Goal: Task Accomplishment & Management: Complete application form

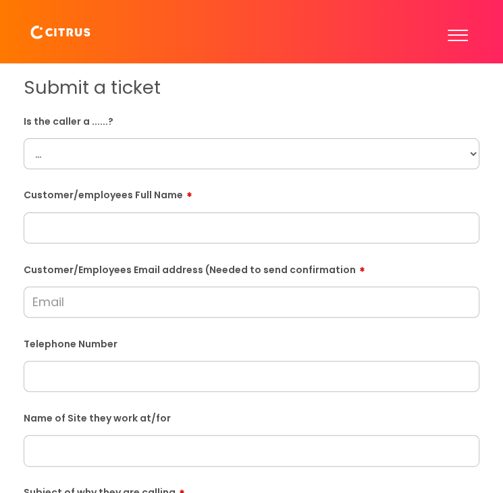
click at [470, 159] on select "... Citrus Customer Citrus Employee [DEMOGRAPHIC_DATA] Supplier" at bounding box center [251, 153] width 455 height 31
select select "Citrus Employee"
click at [24, 138] on select "... Citrus Customer Citrus Employee [DEMOGRAPHIC_DATA] Supplier" at bounding box center [251, 153] width 455 height 31
click at [452, 232] on body "Enter your search term here... Search Submit a help ticket Previous tickets log…" at bounding box center [251, 246] width 503 height 493
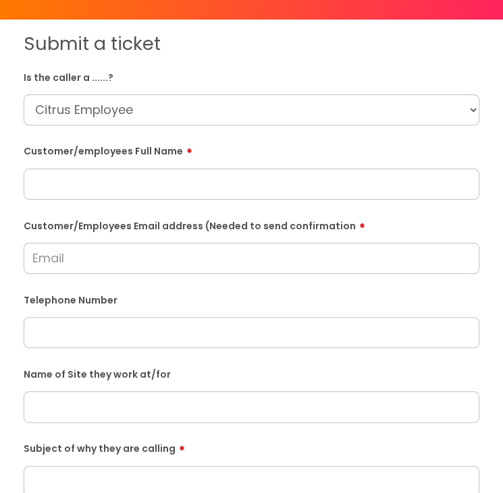
scroll to position [67, 0]
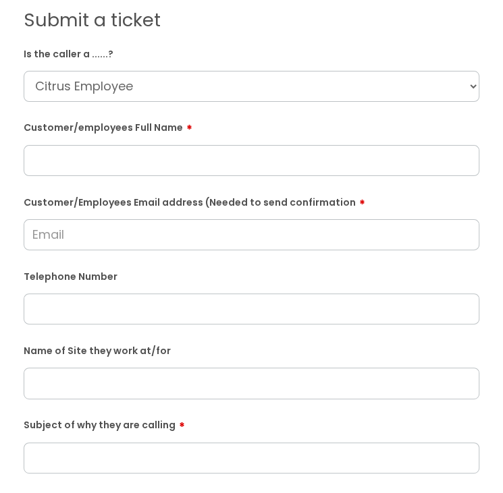
click at [77, 150] on input "text" at bounding box center [251, 160] width 455 height 31
click at [246, 162] on input "text" at bounding box center [251, 160] width 455 height 31
paste input "[PERSON_NAME]"
type input "[PERSON_NAME]"
click at [172, 242] on input "Customer/Employees Email address (Needed to send confirmation" at bounding box center [251, 234] width 455 height 31
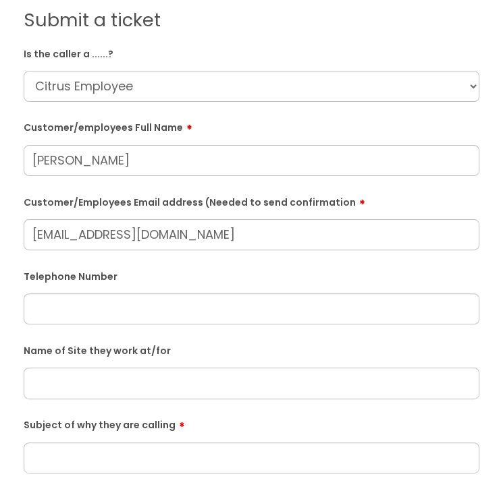
type input "[EMAIL_ADDRESS][DOMAIN_NAME]"
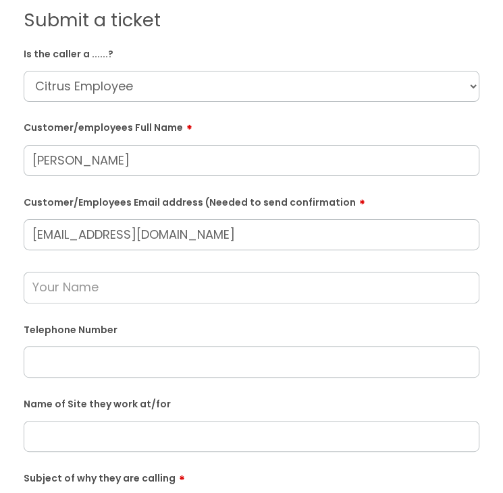
click at [92, 358] on input "text" at bounding box center [251, 361] width 455 height 31
paste input "07729209615"
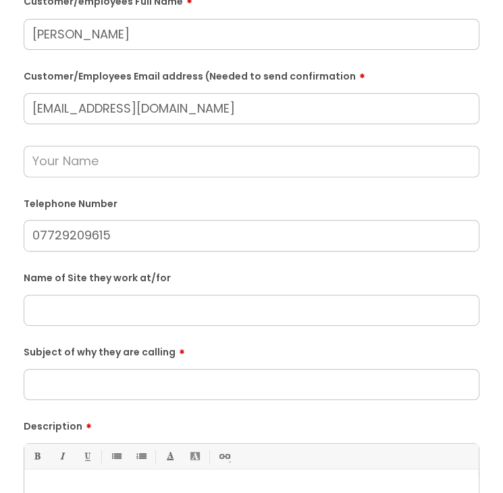
scroll to position [202, 0]
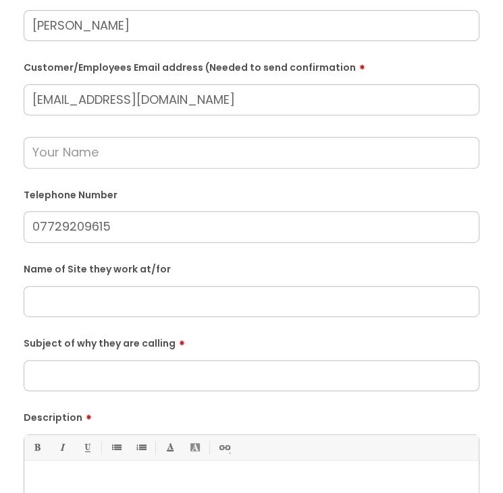
type input "07729209615"
click at [86, 308] on input "text" at bounding box center [251, 301] width 455 height 31
type input "[PERSON_NAME]"
click at [165, 378] on input "Subject of why they are calling" at bounding box center [251, 375] width 455 height 31
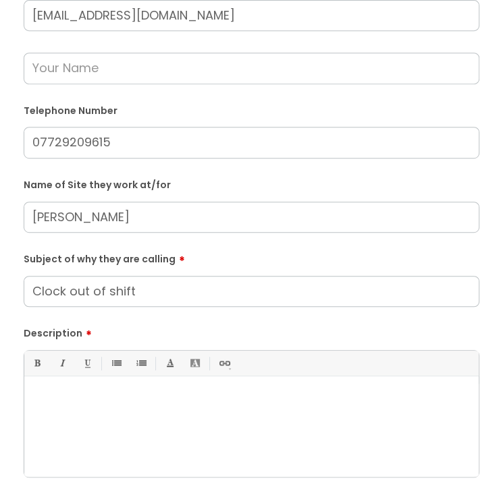
scroll to position [405, 0]
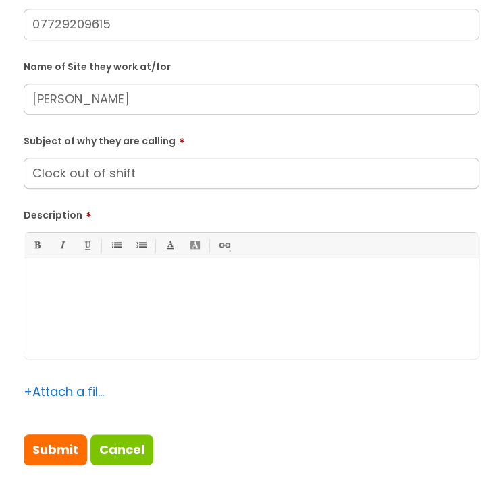
type input "Clock out of shift"
click at [90, 299] on div at bounding box center [251, 312] width 454 height 93
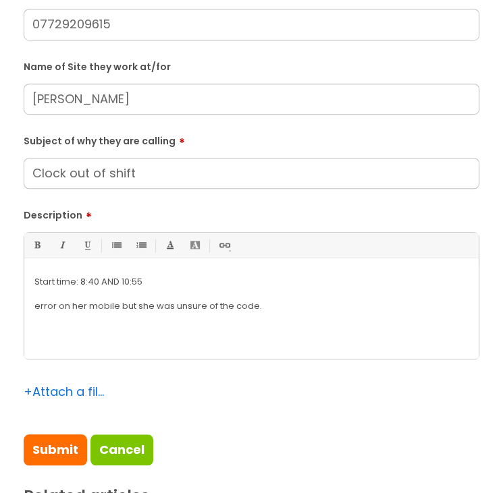
click at [242, 302] on p "error on her mobile but she was unsure of the code." at bounding box center [251, 306] width 434 height 12
click at [238, 307] on p "error on her mobile but she was unsure of the code." at bounding box center [251, 306] width 434 height 12
click at [113, 280] on p "Start time: 8:40 AND 10:55" at bounding box center [251, 282] width 434 height 12
click at [77, 284] on p "Start time: 8:40 and 10:55" at bounding box center [251, 282] width 434 height 12
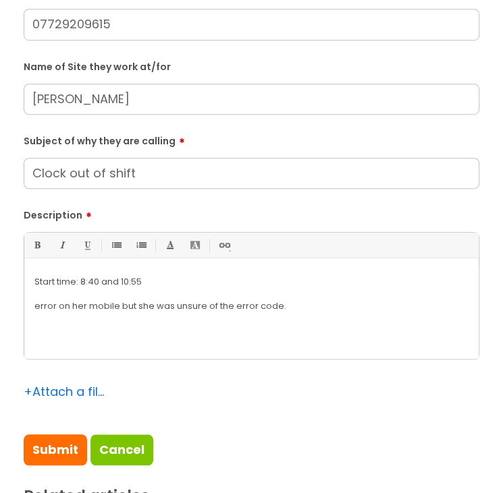
click at [119, 281] on p "Start time: 8:40 and 10:55" at bounding box center [251, 282] width 434 height 12
drag, startPoint x: 318, startPoint y: 316, endPoint x: -32, endPoint y: 234, distance: 359.6
copy div "Start time: 8:40 and finish time 10:55 error on her mobile but she was unsure o…"
click at [135, 285] on p at bounding box center [251, 282] width 434 height 12
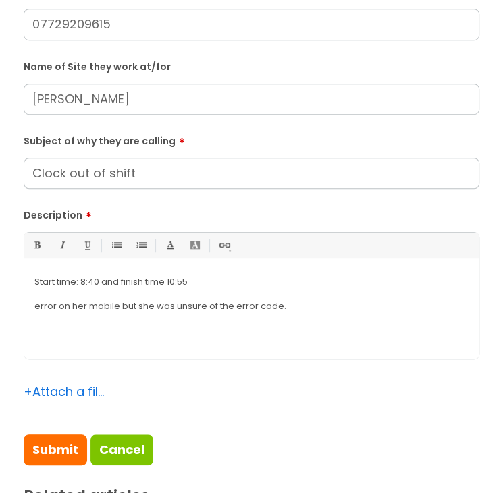
click at [34, 305] on p "error on her mobile but she was unsure of the error code." at bounding box center [251, 306] width 434 height 12
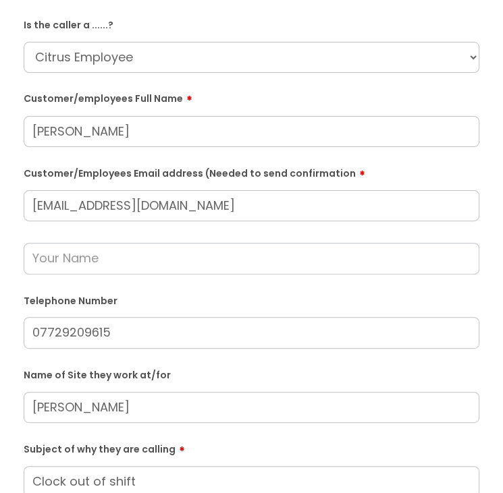
scroll to position [202, 0]
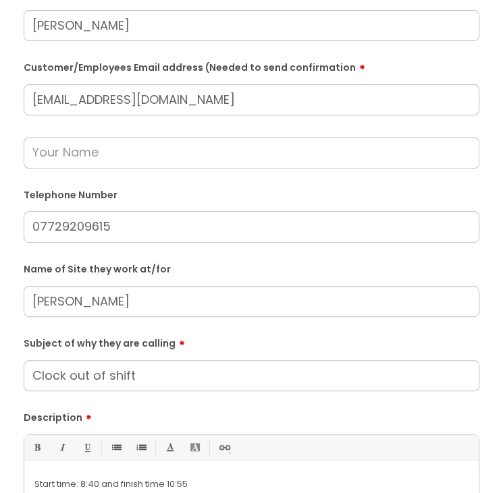
click at [68, 157] on input "text" at bounding box center [251, 152] width 455 height 31
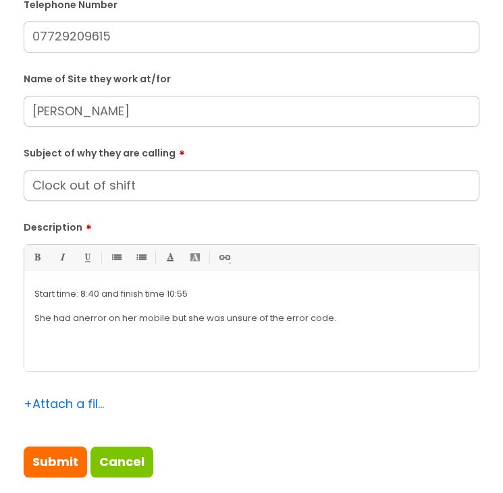
scroll to position [472, 0]
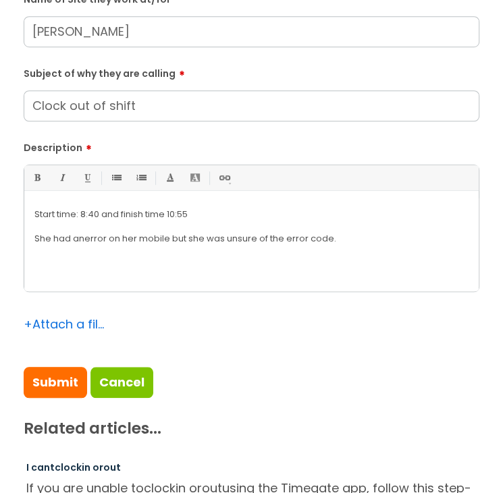
type input "[PERSON_NAME]"
click at [148, 262] on div "Start time: 8:40 and finish time 10:55 She had an error on her mobile but she w…" at bounding box center [251, 244] width 454 height 93
click at [406, 245] on div "Start time: 8:40 and finish time 10:55 She had an error on her mobile but she w…" at bounding box center [251, 244] width 454 height 93
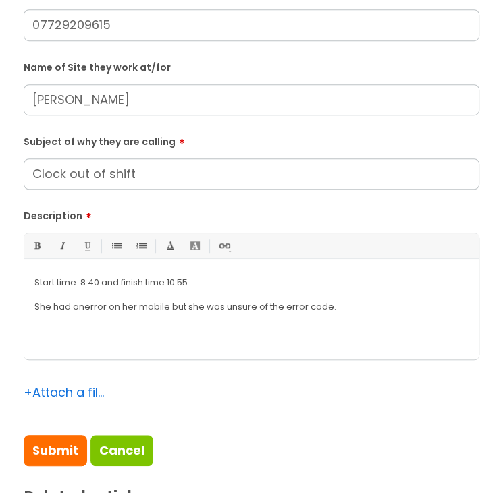
scroll to position [405, 0]
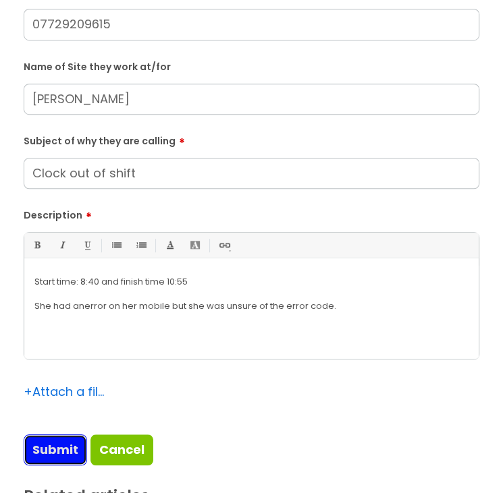
click at [49, 447] on input "Submit" at bounding box center [55, 450] width 63 height 31
type input "Please Wait..."
